Goal: Information Seeking & Learning: Learn about a topic

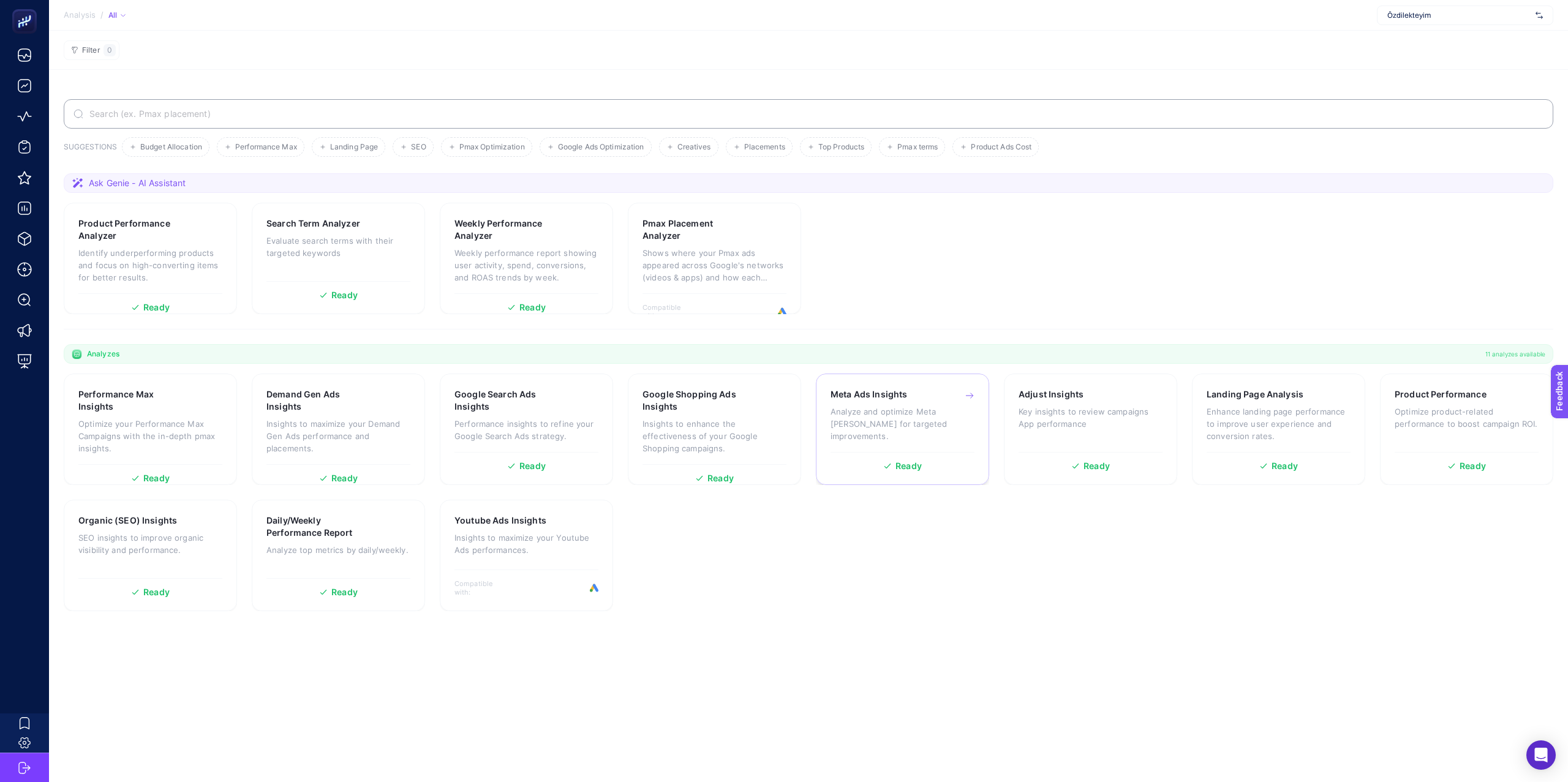
click at [933, 401] on div "Meta Ads Insights Analyze and optimize Meta [PERSON_NAME] for targeted improvem…" at bounding box center [902, 420] width 144 height 64
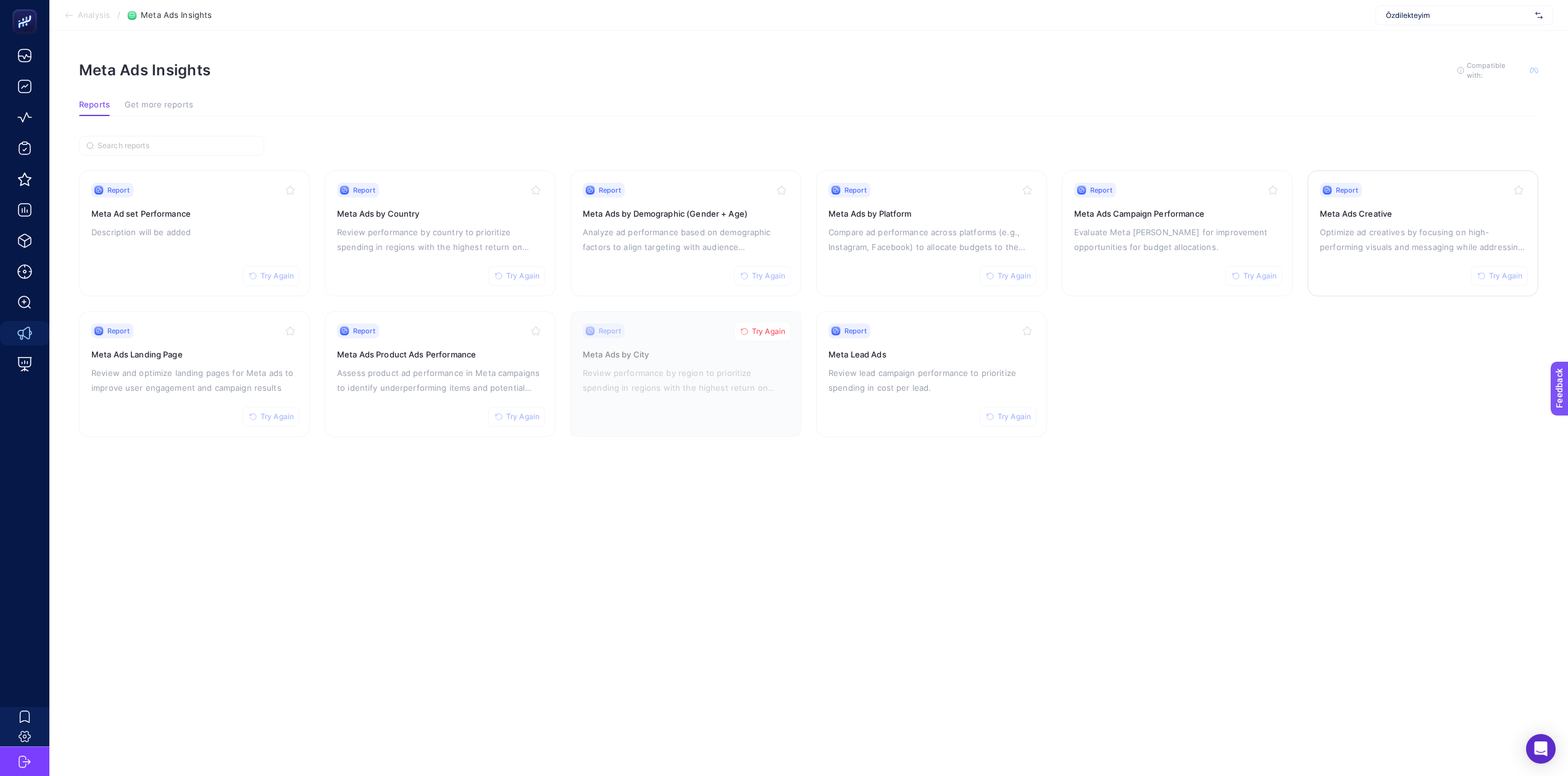
click at [1385, 212] on h3 "Meta Ads Creative" at bounding box center [1422, 213] width 206 height 12
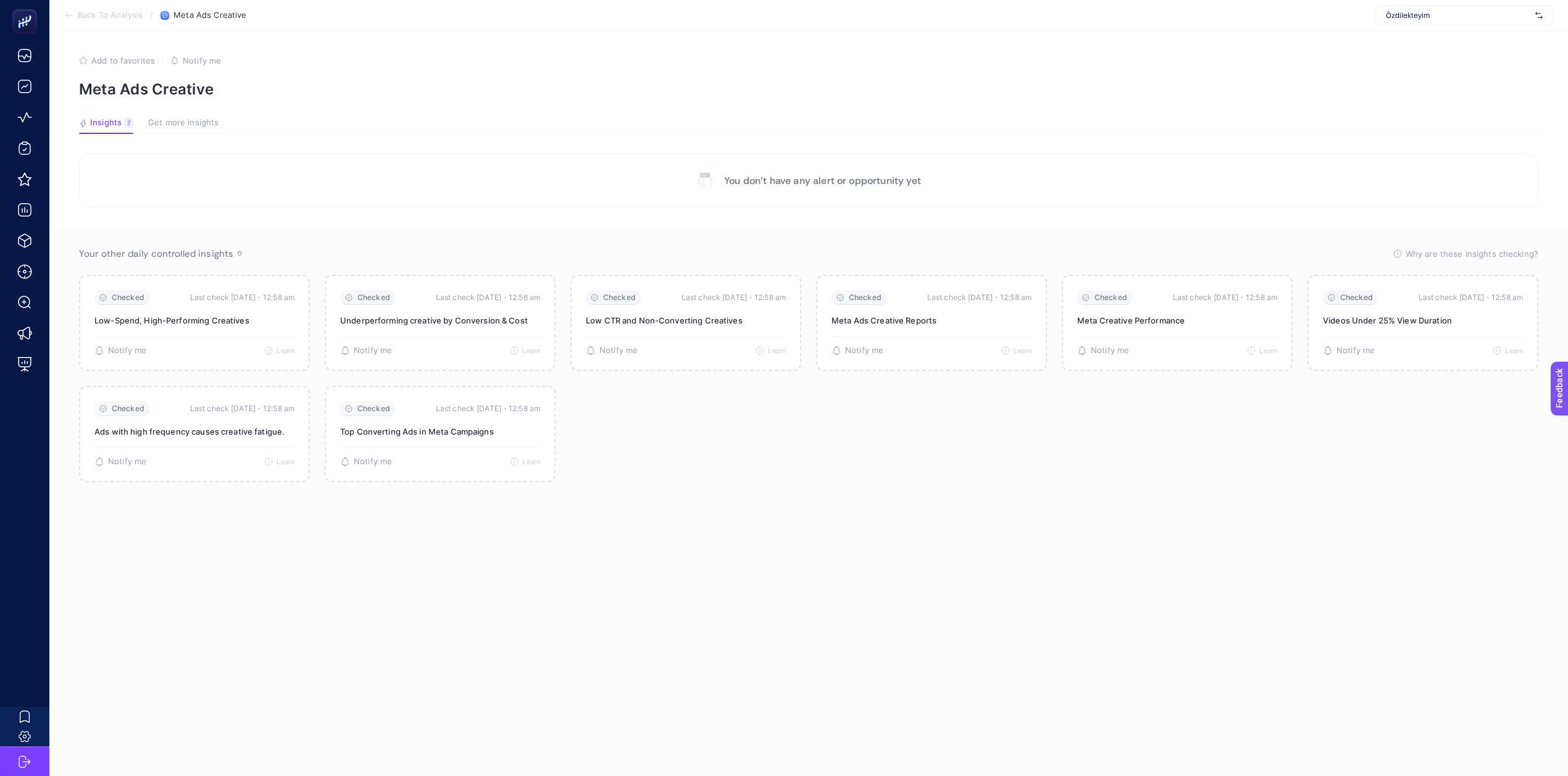
click at [1421, 11] on span "Özdilekteyim" at bounding box center [1458, 16] width 144 height 10
click at [1434, 51] on div "My Account" at bounding box center [1465, 61] width 177 height 20
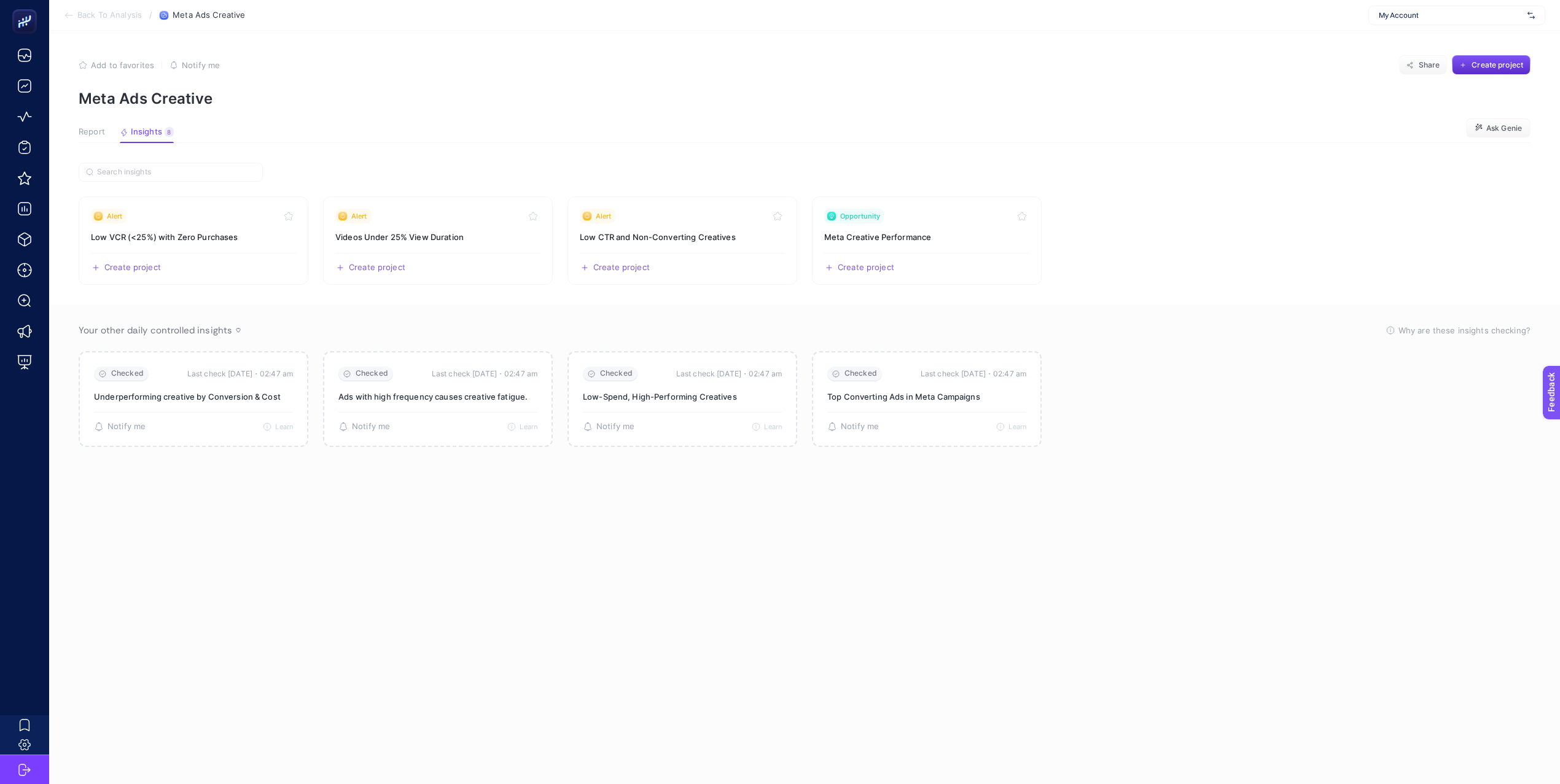
click at [94, 127] on span "Report" at bounding box center [92, 132] width 27 height 10
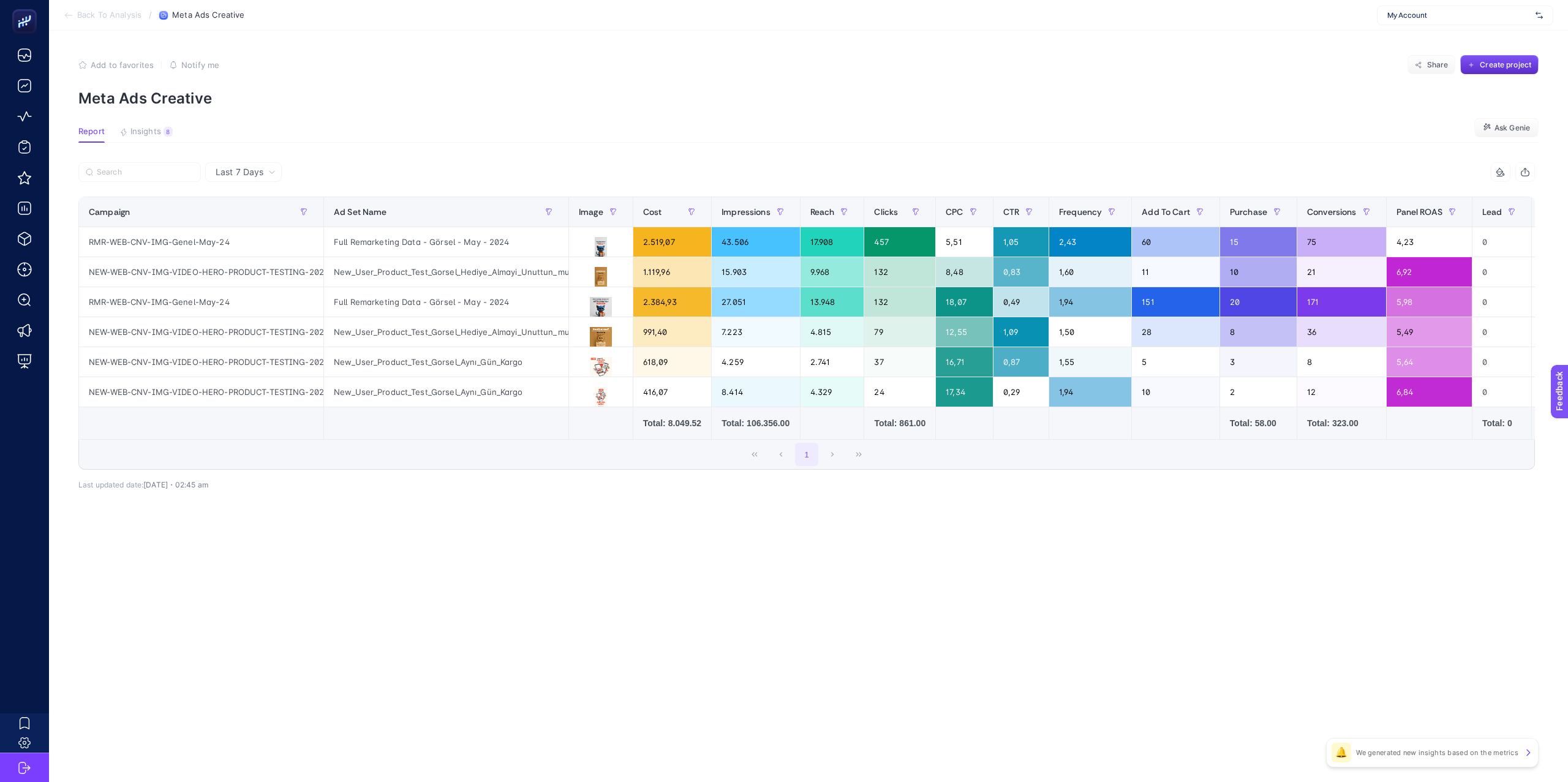
click at [628, 93] on p "Meta Ads Creative" at bounding box center [809, 98] width 1461 height 18
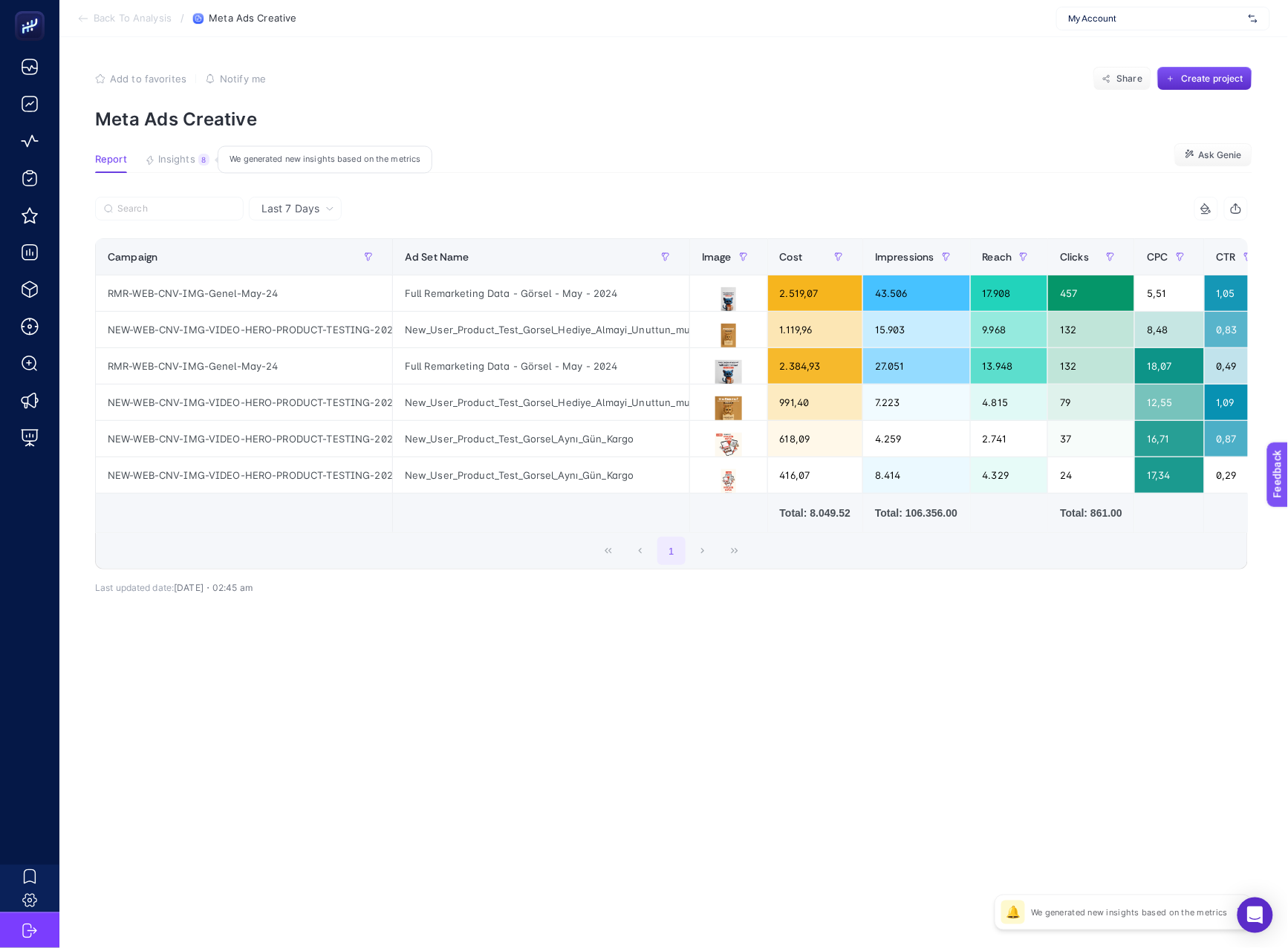
click at [183, 154] on span "Insights" at bounding box center [177, 160] width 37 height 12
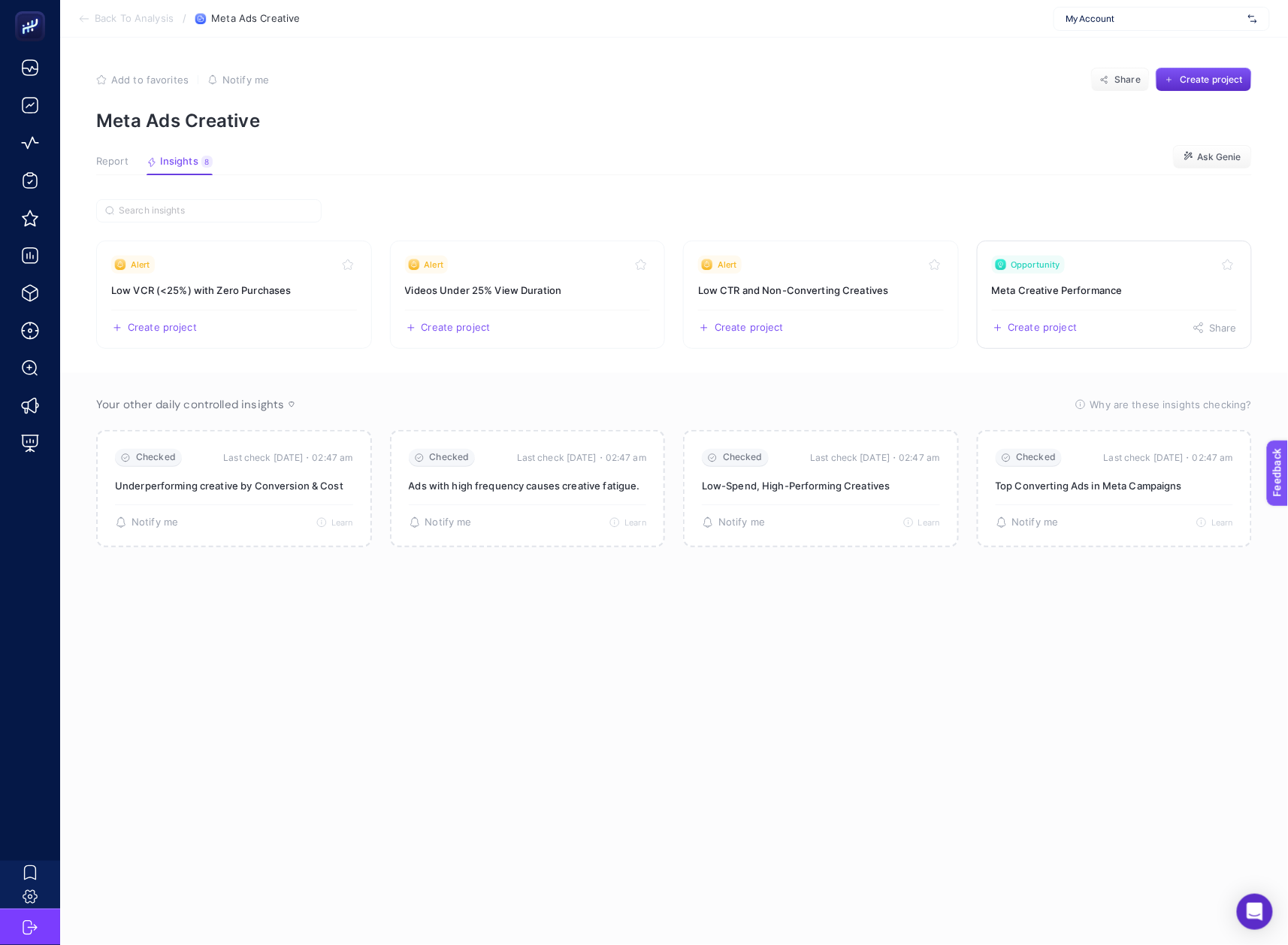
click at [1061, 282] on link "Opportunity Meta Creative Performance Create project Share" at bounding box center [1115, 295] width 276 height 109
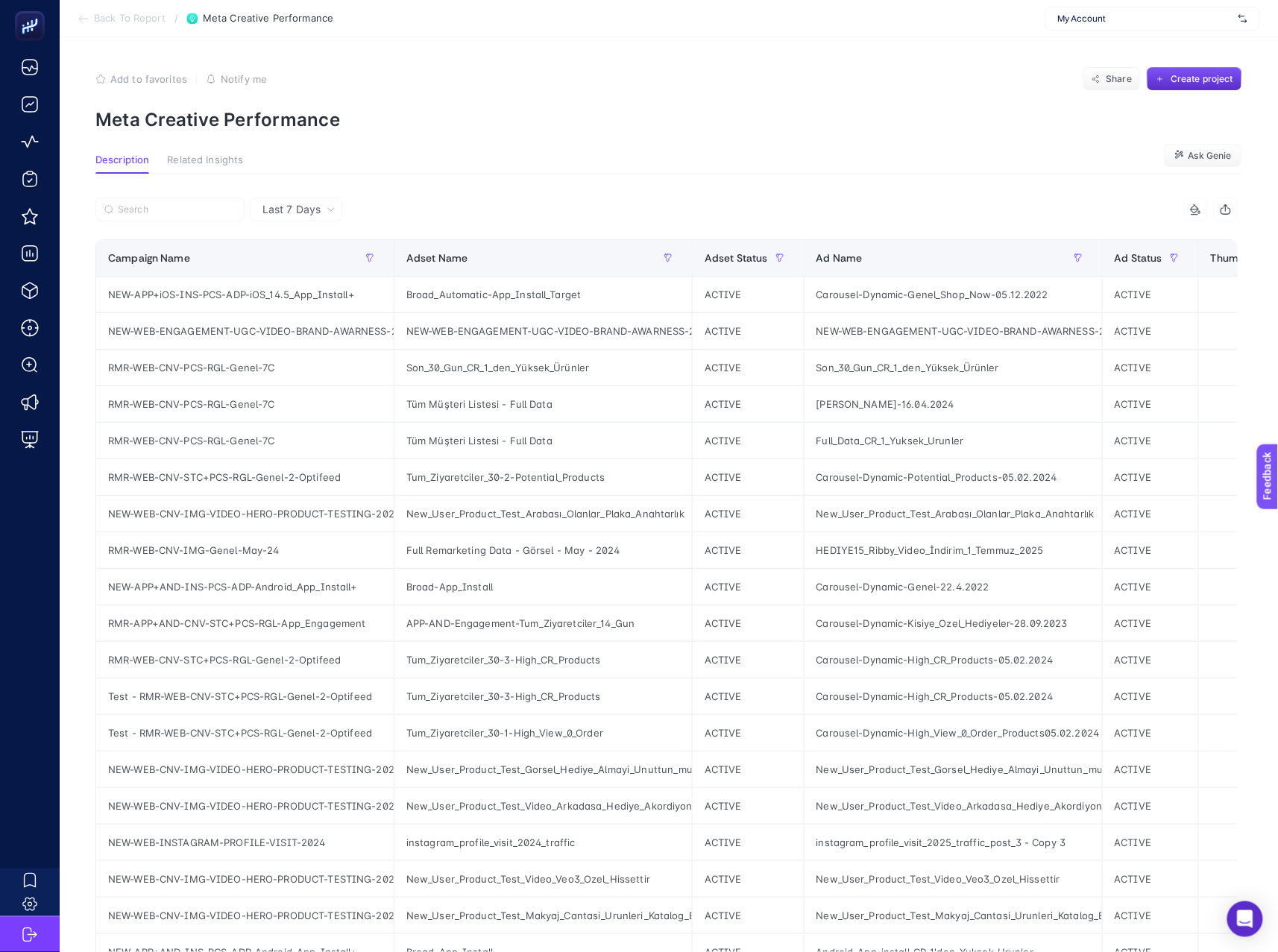
click at [153, 18] on span "Back To Report" at bounding box center [130, 19] width 72 height 12
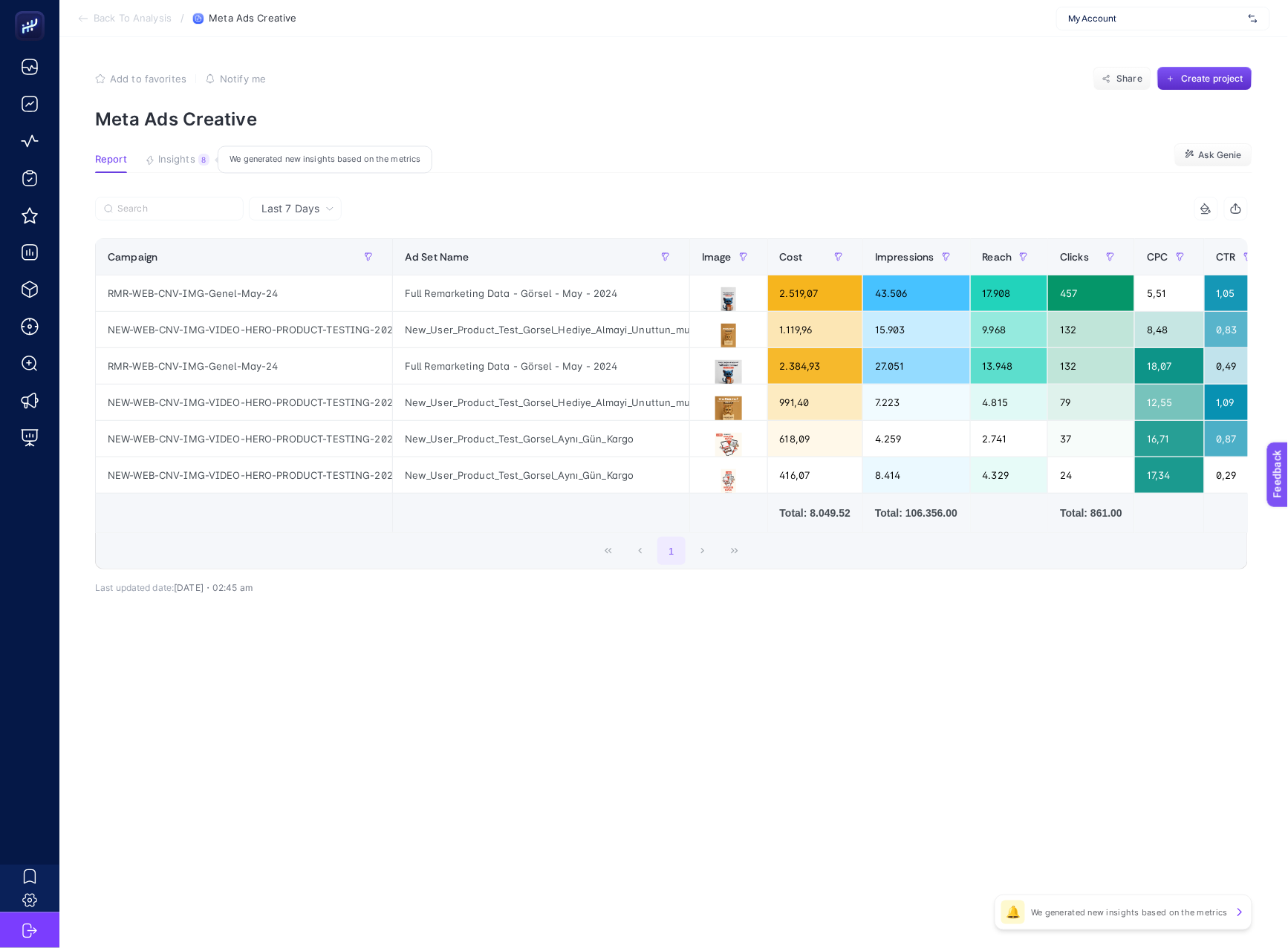
click at [186, 154] on span "Insights" at bounding box center [177, 160] width 37 height 12
